Goal: Task Accomplishment & Management: Manage account settings

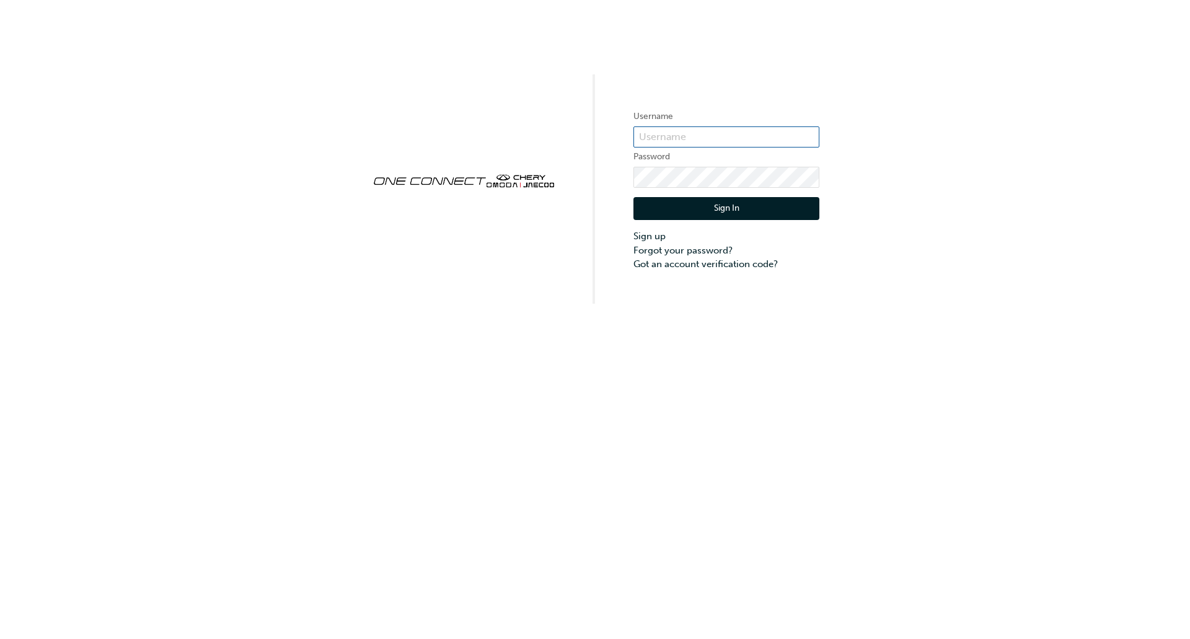
click at [664, 137] on input "text" at bounding box center [727, 136] width 186 height 21
drag, startPoint x: 954, startPoint y: 265, endPoint x: 916, endPoint y: 262, distance: 37.9
click at [954, 265] on div "Username Password Sign In Sign up Forgot your password? Got an account verifica…" at bounding box center [595, 152] width 1190 height 304
click at [712, 125] on form "Username Password Sign In Sign up Forgot your password? Got an account verifica…" at bounding box center [727, 190] width 186 height 162
click at [707, 130] on input "text" at bounding box center [727, 136] width 186 height 21
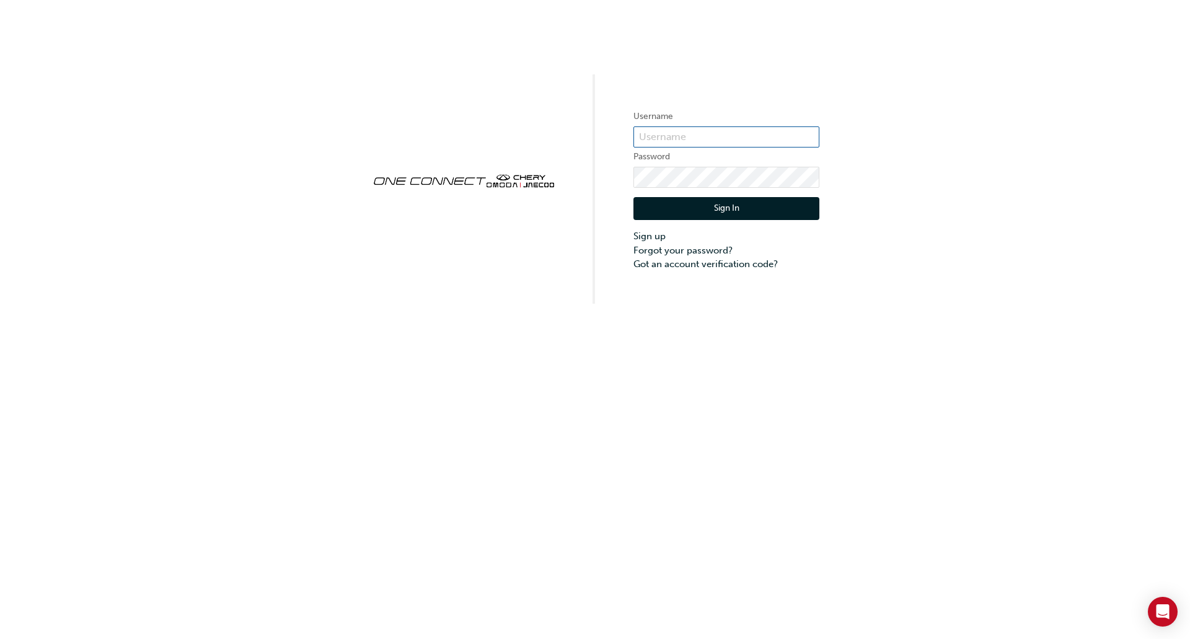
type input "CHAU1827"
click at [688, 120] on label "Username" at bounding box center [727, 116] width 186 height 15
click at [699, 133] on input "text" at bounding box center [727, 136] width 186 height 21
type input "CHAU1827"
click at [714, 252] on link "Forgot your password?" at bounding box center [727, 251] width 186 height 14
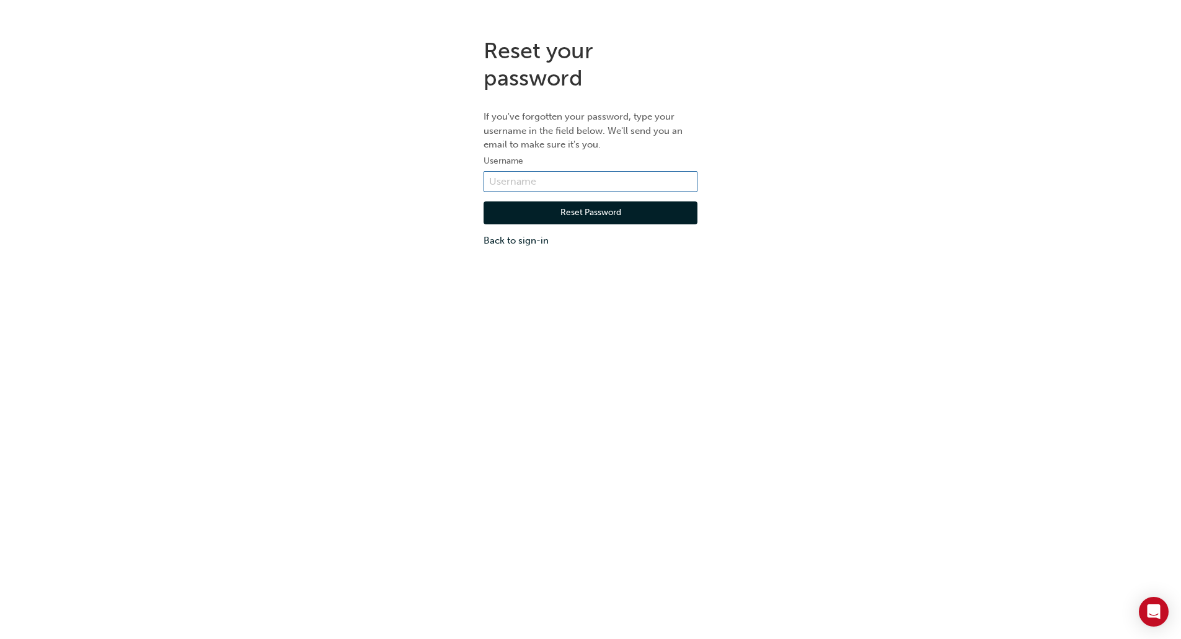
click at [549, 180] on input "text" at bounding box center [591, 181] width 214 height 21
type input "CHAU1827"
click at [575, 215] on button "Reset Password" at bounding box center [591, 213] width 214 height 24
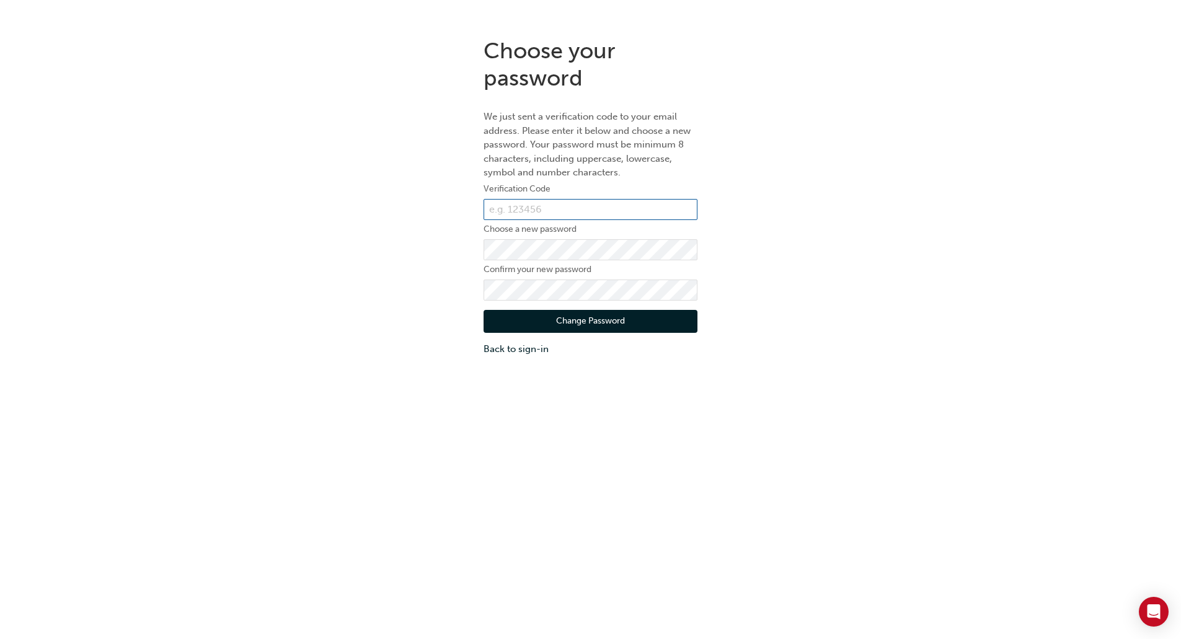
click at [528, 208] on input "text" at bounding box center [591, 209] width 214 height 21
type input "678519"
click at [596, 325] on button "Change Password" at bounding box center [591, 322] width 214 height 24
click at [600, 323] on button "Change Password" at bounding box center [591, 322] width 214 height 24
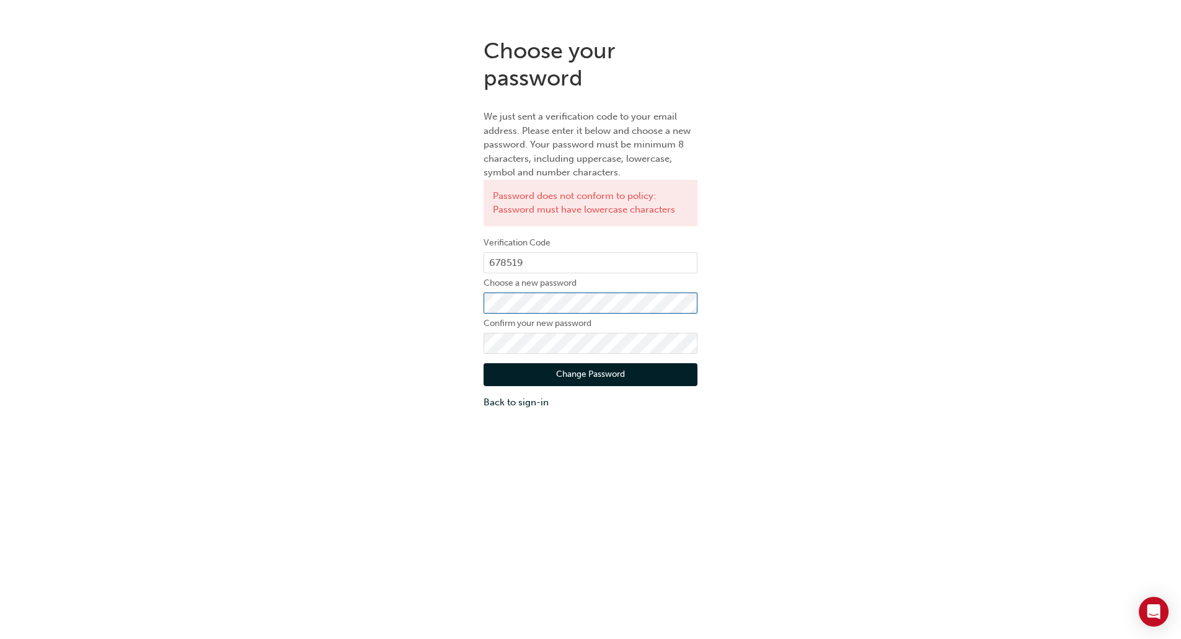
click at [436, 299] on div "Choose your password We just sent a verification code to your email address. Pl…" at bounding box center [590, 223] width 1181 height 391
click at [597, 372] on button "Change Password" at bounding box center [591, 375] width 214 height 24
click at [597, 378] on button "Change Password" at bounding box center [591, 375] width 214 height 24
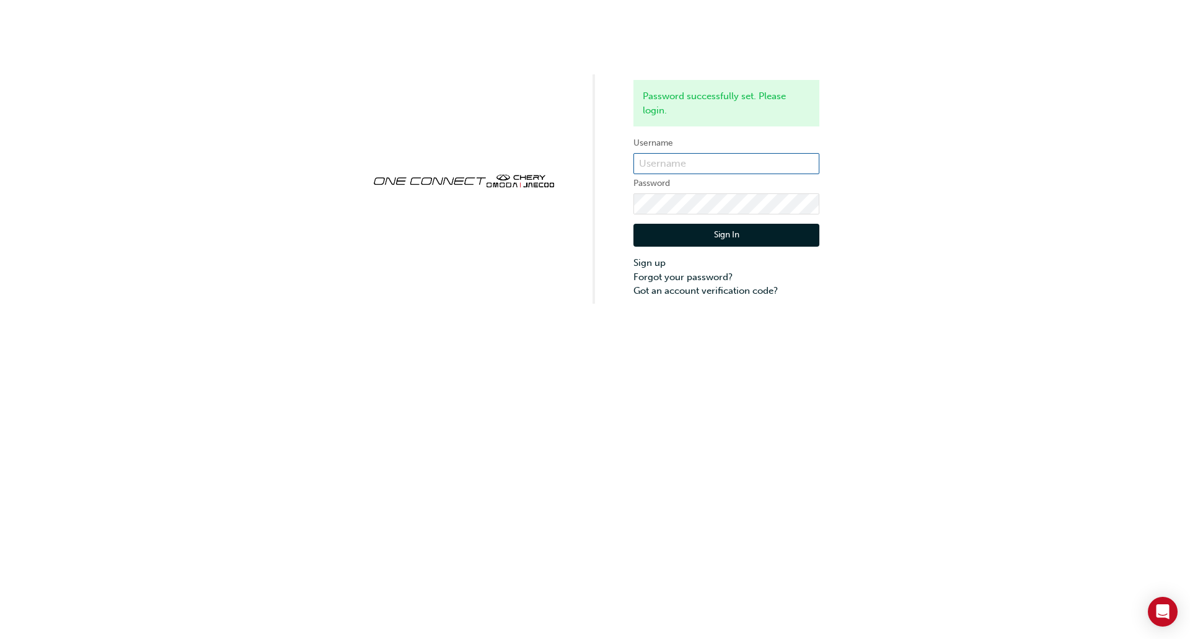
click at [689, 158] on input "text" at bounding box center [727, 163] width 186 height 21
type input "CHAU1827"
click at [721, 231] on button "Sign In" at bounding box center [727, 236] width 186 height 24
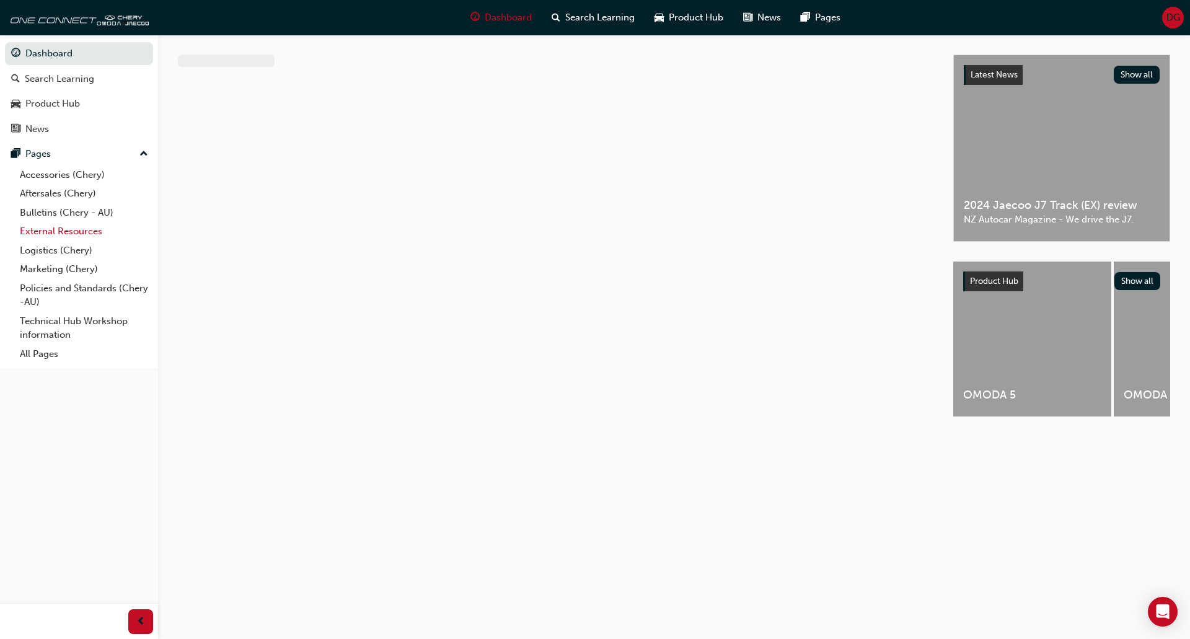
click at [63, 231] on link "External Resources" at bounding box center [84, 231] width 138 height 19
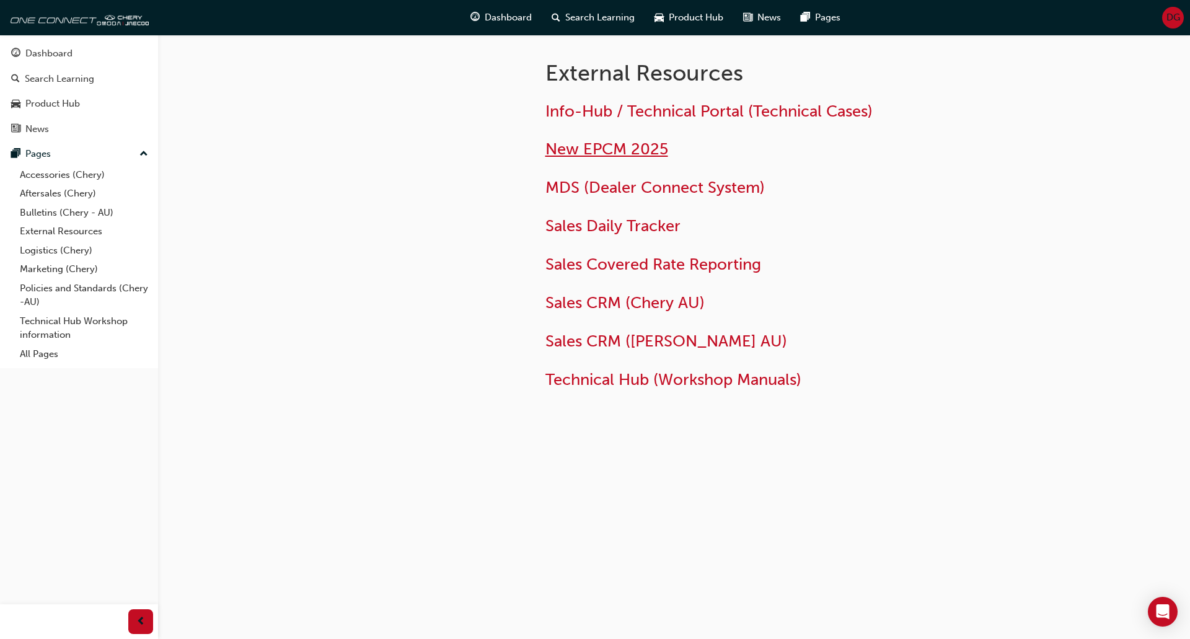
click at [610, 141] on span "New EPCM 2025" at bounding box center [607, 148] width 123 height 19
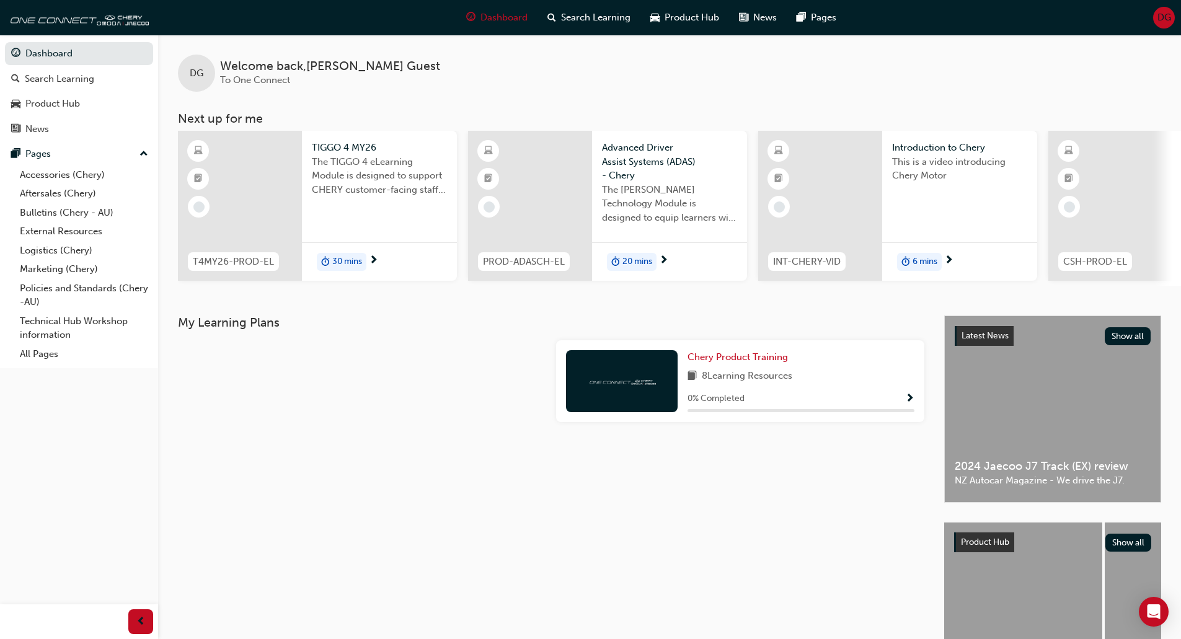
click at [1163, 12] on span "DG" at bounding box center [1164, 18] width 14 height 14
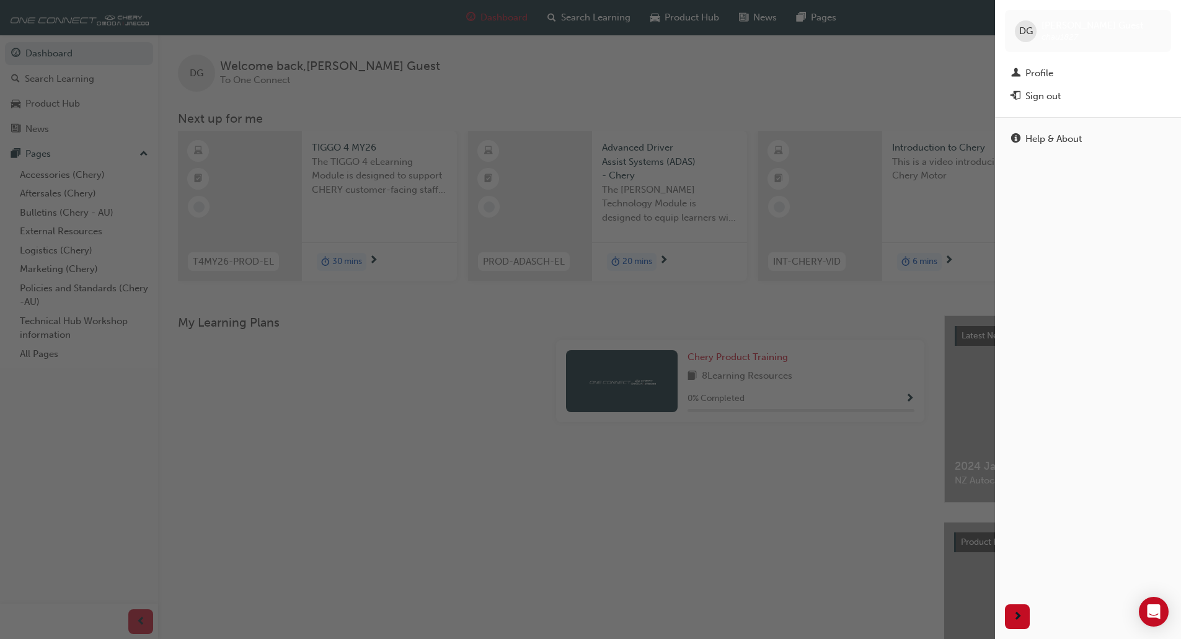
click at [806, 539] on div "button" at bounding box center [497, 319] width 995 height 639
